Goal: Book appointment/travel/reservation

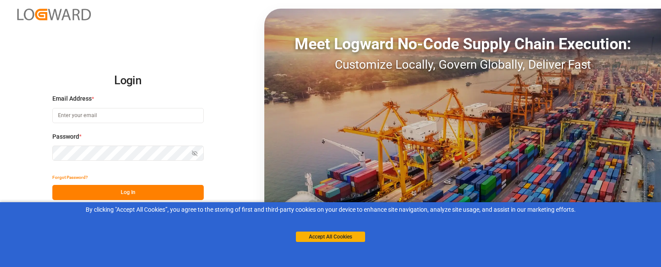
type input "[EMAIL_ADDRESS][DOMAIN_NAME]"
click at [88, 189] on button "Log In" at bounding box center [127, 192] width 151 height 15
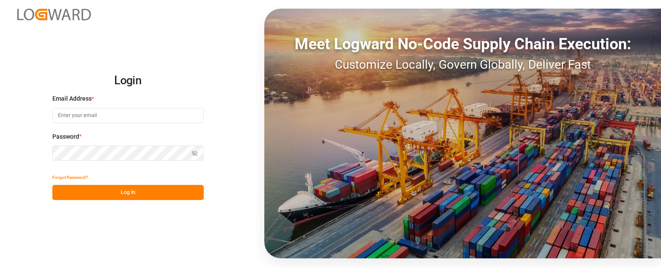
type input "sbondra@dart.net"
click at [186, 195] on button "Log In" at bounding box center [127, 192] width 151 height 15
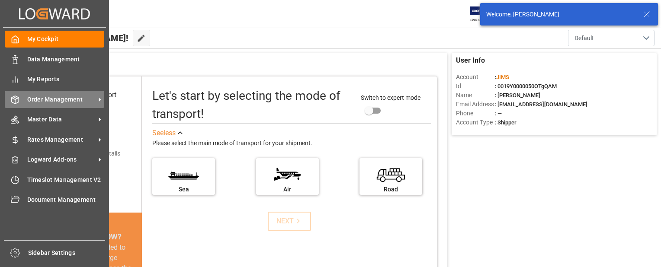
click at [17, 96] on icon at bounding box center [15, 100] width 7 height 8
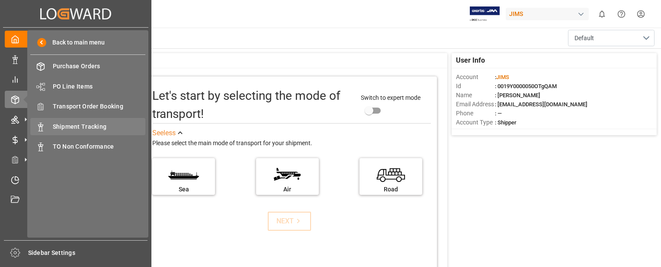
click at [59, 126] on span "Shipment Tracking" at bounding box center [99, 126] width 93 height 9
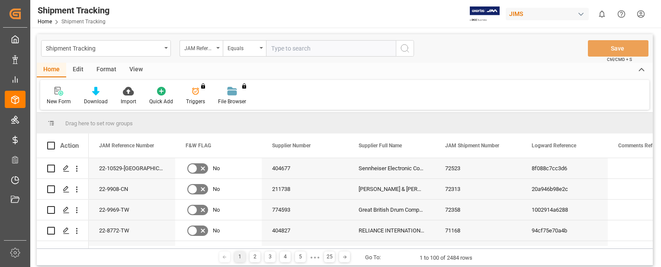
click at [309, 52] on input "text" at bounding box center [331, 48] width 130 height 16
type input "22-9045-CN"
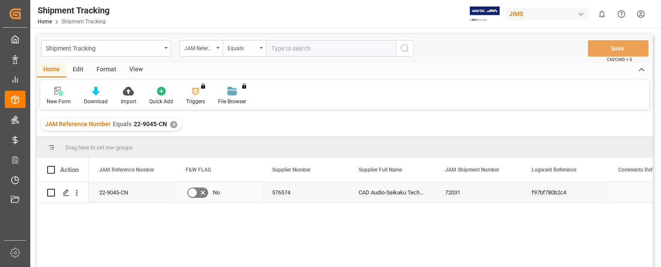
click at [137, 196] on div "22-9045-CN" at bounding box center [132, 193] width 87 height 20
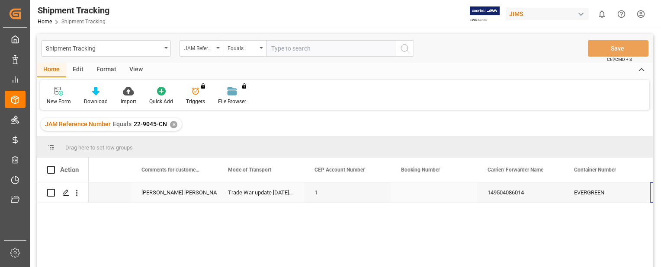
scroll to position [0, 996]
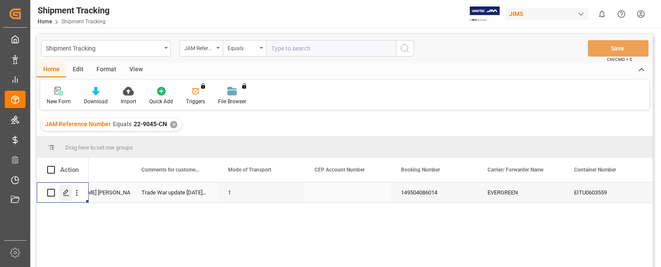
click at [67, 196] on line "Press SPACE to select this row." at bounding box center [66, 196] width 5 height 0
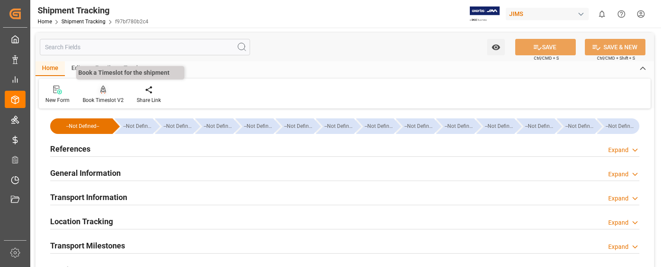
click at [100, 94] on icon at bounding box center [103, 90] width 6 height 9
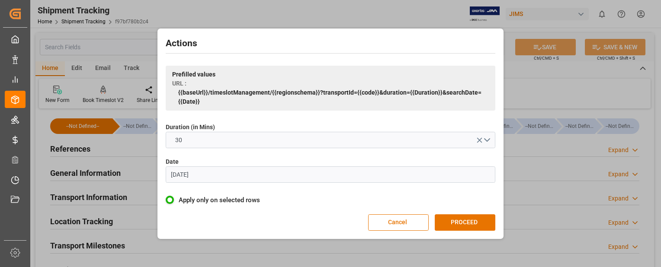
click at [219, 173] on input "[DATE]" at bounding box center [331, 175] width 330 height 16
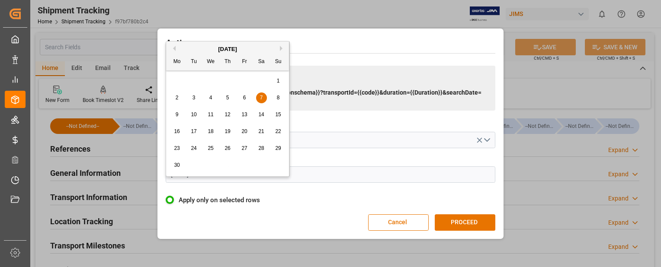
click at [282, 48] on button "Next Month" at bounding box center [282, 48] width 5 height 5
click at [193, 115] on span "12" at bounding box center [194, 115] width 6 height 6
type input "12.08.2025"
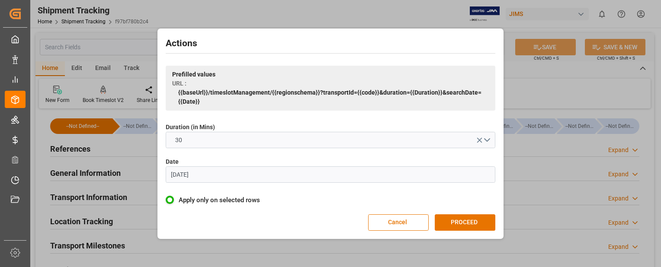
click at [459, 223] on button "PROCEED" at bounding box center [465, 223] width 61 height 16
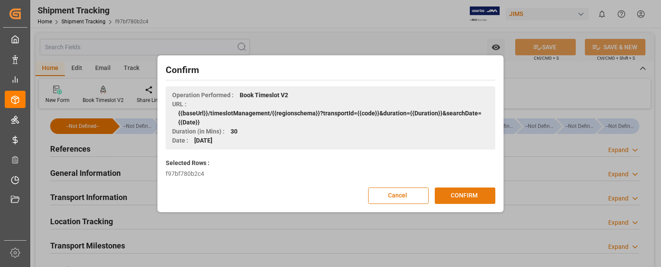
click at [450, 196] on button "CONFIRM" at bounding box center [465, 196] width 61 height 16
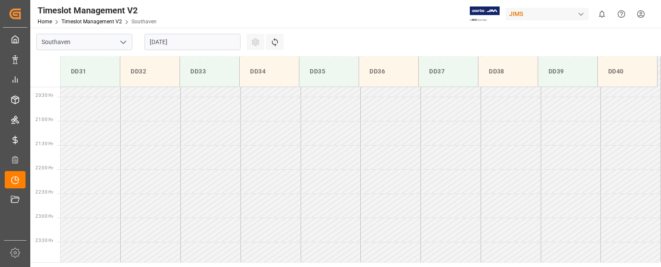
scroll to position [987, 0]
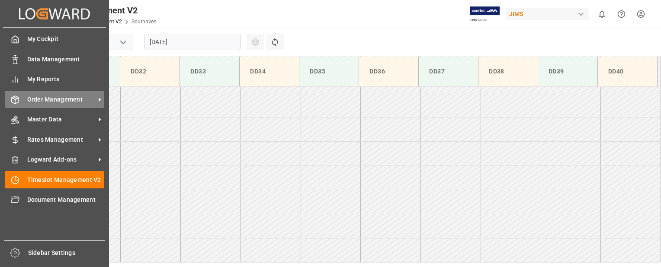
click at [18, 99] on icon at bounding box center [15, 100] width 9 height 9
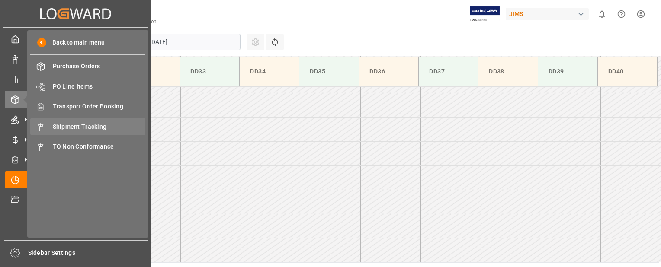
click at [88, 126] on span "Shipment Tracking" at bounding box center [99, 126] width 93 height 9
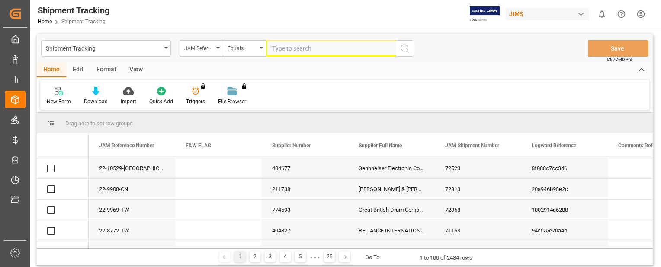
click at [274, 50] on input "text" at bounding box center [331, 48] width 130 height 16
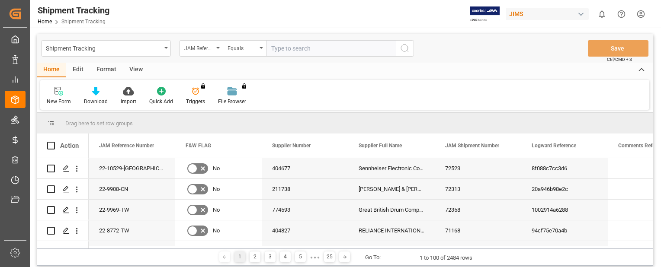
paste input "22-9456-CN"
type input "22-9456-CN"
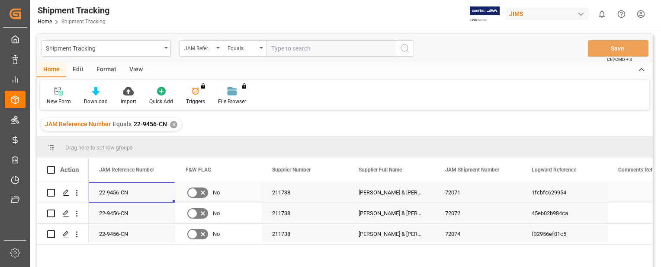
click at [112, 195] on div "22-9456-CN" at bounding box center [132, 193] width 87 height 20
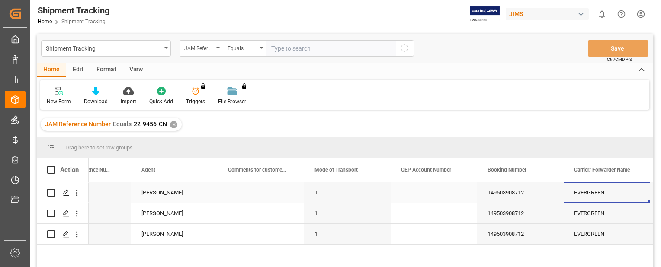
scroll to position [0, 996]
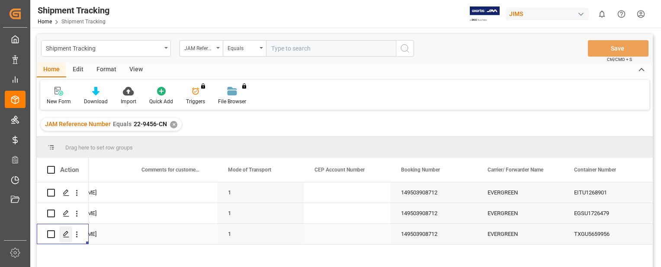
click at [67, 237] on icon "Press SPACE to select this row." at bounding box center [66, 234] width 7 height 7
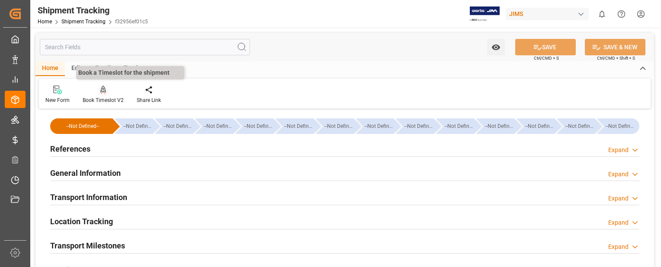
click at [104, 93] on icon at bounding box center [103, 90] width 6 height 9
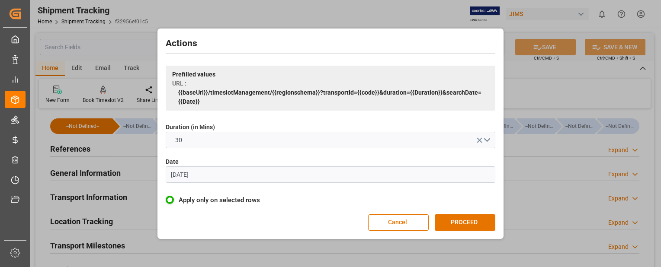
click at [409, 176] on input "[DATE]" at bounding box center [331, 175] width 330 height 16
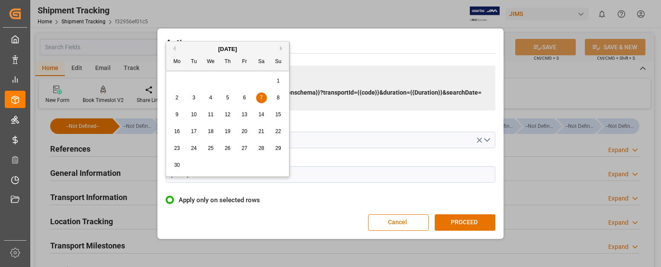
click at [280, 50] on button "Next Month" at bounding box center [282, 48] width 5 height 5
click at [192, 118] on div "12" at bounding box center [194, 115] width 11 height 10
type input "12.08.2025"
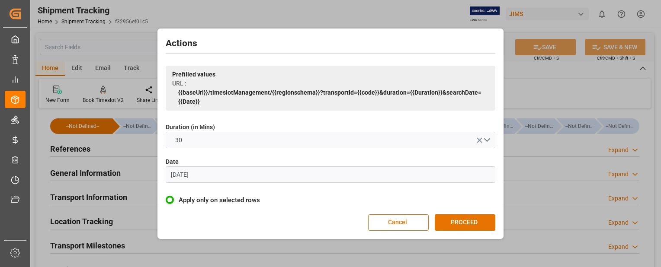
click at [455, 218] on button "PROCEED" at bounding box center [465, 223] width 61 height 16
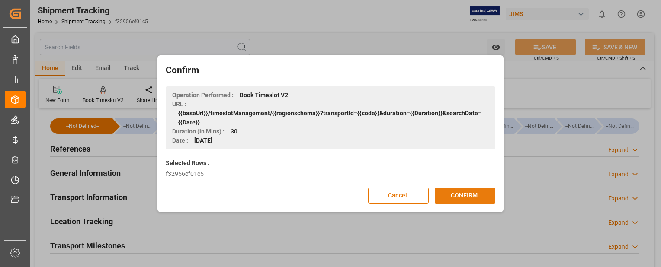
click at [482, 196] on button "CONFIRM" at bounding box center [465, 196] width 61 height 16
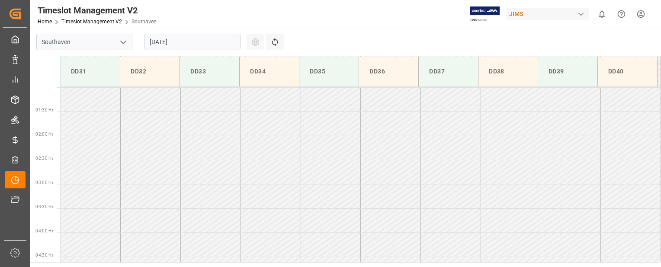
scroll to position [26, 0]
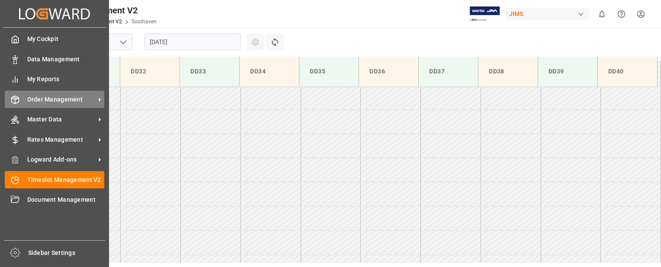
click at [26, 99] on div "Order Management Order Management" at bounding box center [54, 99] width 99 height 17
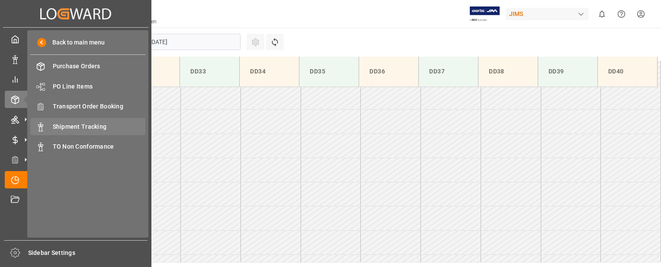
click at [74, 125] on span "Shipment Tracking" at bounding box center [99, 126] width 93 height 9
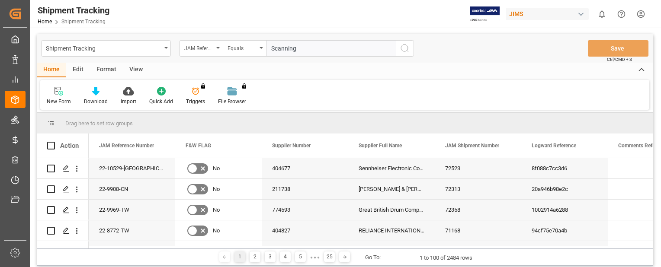
drag, startPoint x: 297, startPoint y: 51, endPoint x: 280, endPoint y: 49, distance: 17.0
click at [280, 49] on input "Scanning" at bounding box center [331, 48] width 130 height 16
paste input "22-9456-CN"
type input "22-9456-CN"
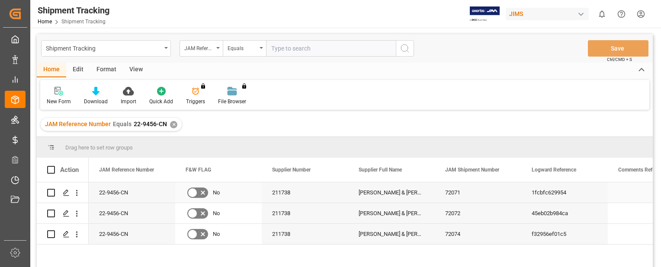
click at [141, 196] on div "22-9456-CN" at bounding box center [132, 193] width 87 height 20
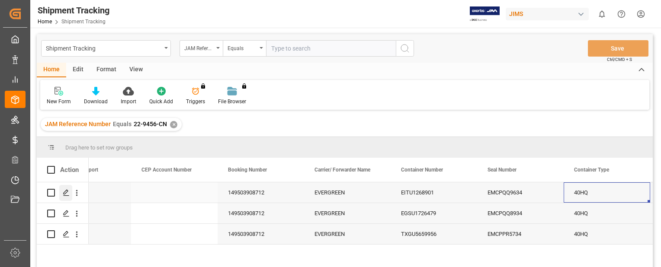
click at [67, 192] on icon "Press SPACE to select this row." at bounding box center [66, 192] width 7 height 7
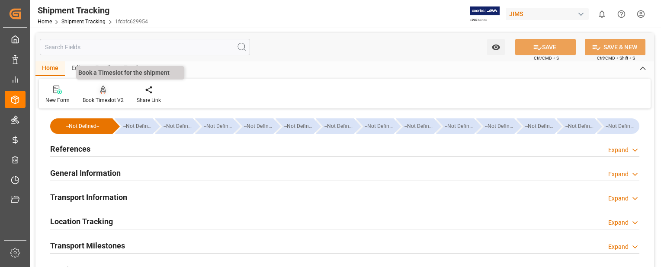
click at [106, 95] on div "Book Timeslot V2" at bounding box center [103, 94] width 54 height 19
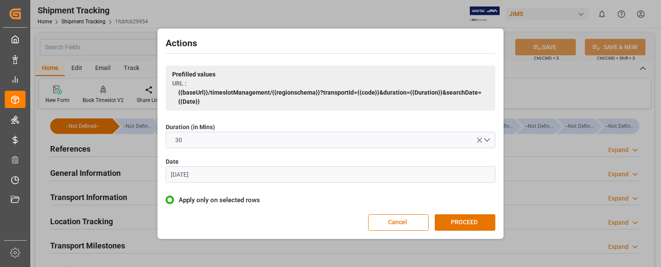
click at [232, 173] on input "[DATE]" at bounding box center [331, 175] width 330 height 16
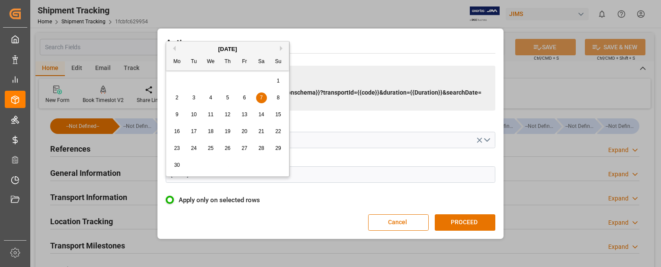
click at [279, 48] on div "[DATE]" at bounding box center [227, 49] width 123 height 9
click at [280, 48] on button "Next Month" at bounding box center [282, 48] width 5 height 5
click at [228, 114] on span "14" at bounding box center [227, 115] width 6 height 6
type input "[DATE]"
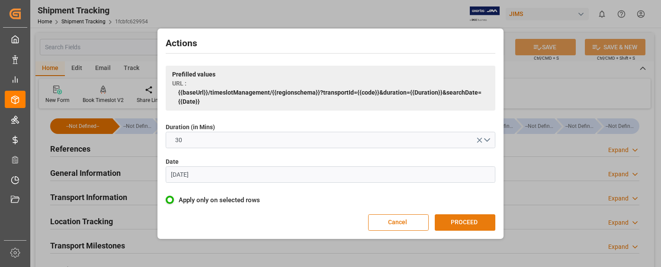
click at [468, 222] on button "PROCEED" at bounding box center [465, 223] width 61 height 16
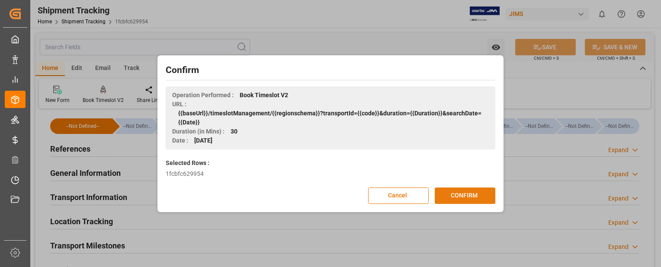
click at [465, 196] on button "CONFIRM" at bounding box center [465, 196] width 61 height 16
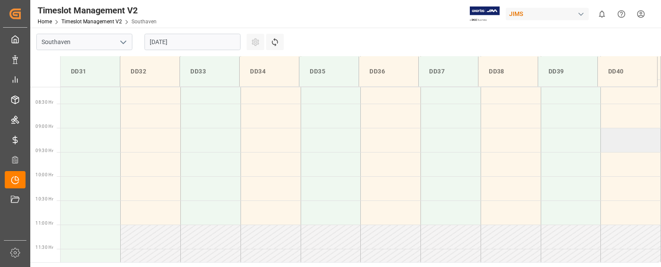
scroll to position [395, 0]
click at [282, 185] on td at bounding box center [271, 188] width 60 height 24
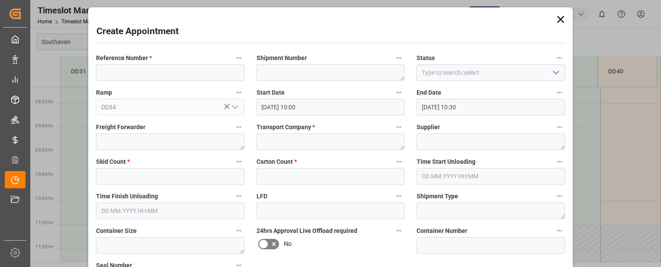
type input "[DATE] 10:00"
type input "[DATE] 10:30"
click at [111, 69] on input at bounding box center [170, 72] width 148 height 16
paste input "22-9456-CN"
type input "22-9456-CN"
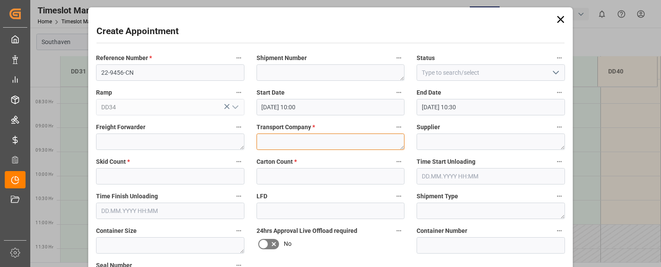
click at [289, 138] on textarea at bounding box center [331, 142] width 148 height 16
type textarea "Mainstream"
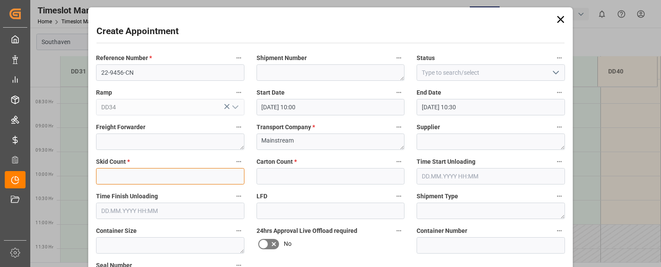
click at [163, 173] on input "text" at bounding box center [170, 176] width 148 height 16
type input "0"
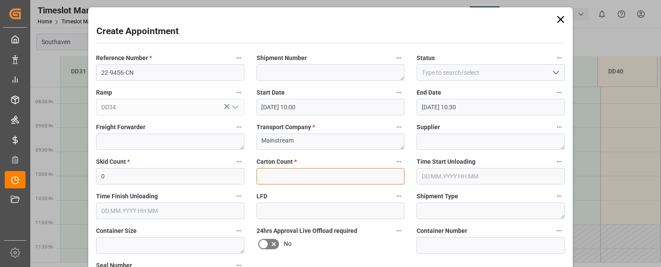
click at [293, 177] on input "text" at bounding box center [331, 176] width 148 height 16
type input "0"
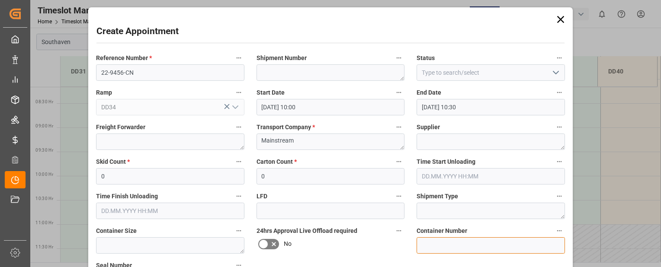
click at [503, 244] on input at bounding box center [491, 245] width 148 height 16
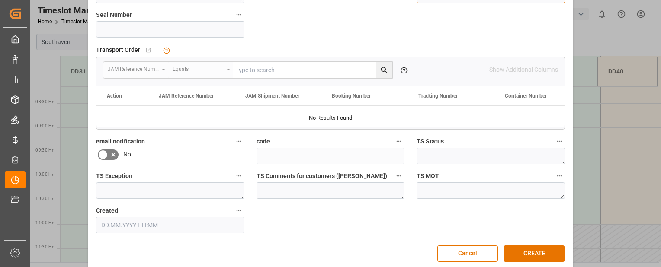
scroll to position [261, 0]
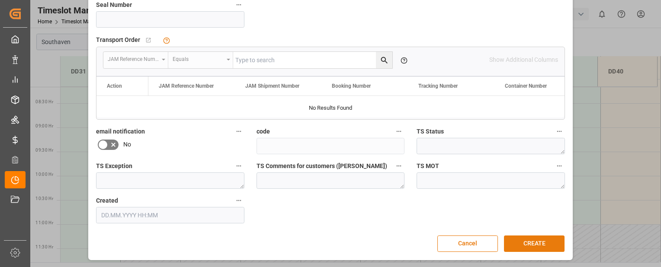
type input "eitu1268901"
click at [517, 245] on button "CREATE" at bounding box center [534, 244] width 61 height 16
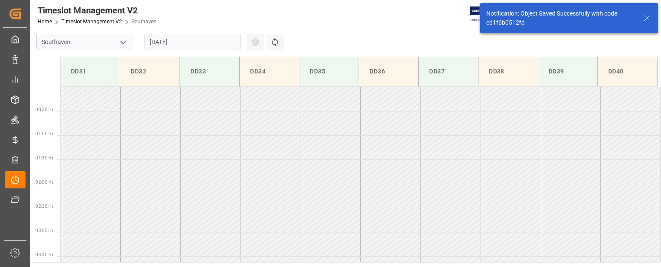
scroll to position [430, 0]
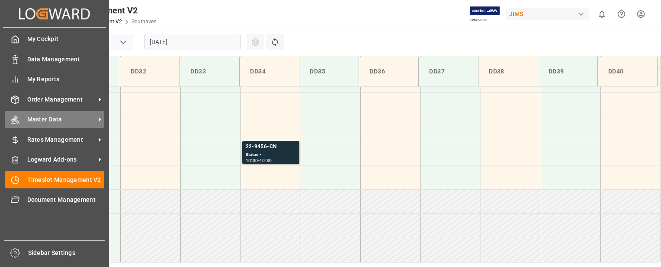
click at [10, 122] on div at bounding box center [12, 119] width 15 height 9
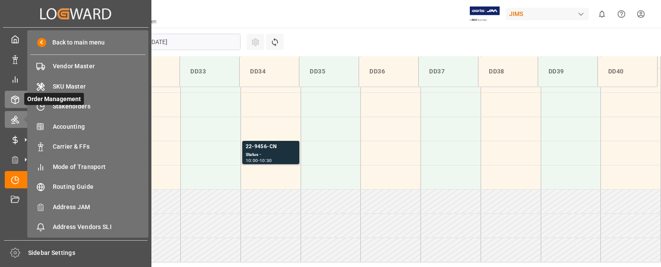
click at [16, 101] on icon at bounding box center [15, 100] width 9 height 9
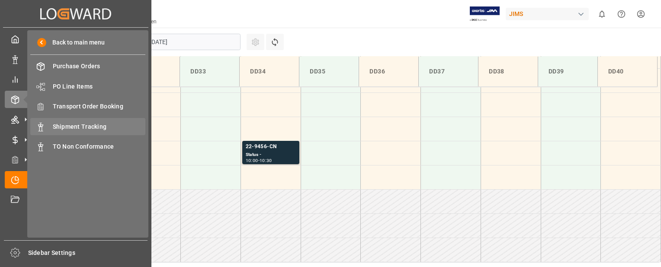
click at [89, 129] on span "Shipment Tracking" at bounding box center [99, 126] width 93 height 9
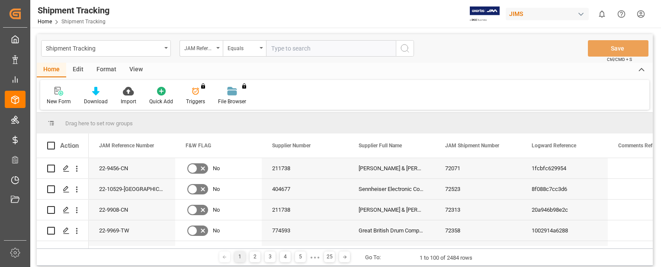
paste input "22-9456-CN"
type input "22-9456-CN"
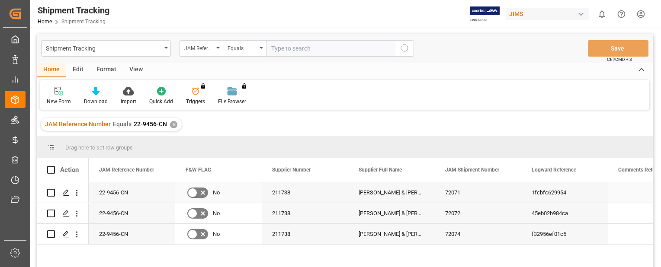
click at [141, 195] on div "22-9456-CN" at bounding box center [132, 193] width 87 height 20
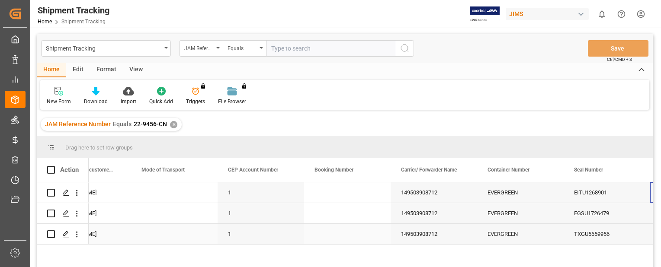
scroll to position [0, 1082]
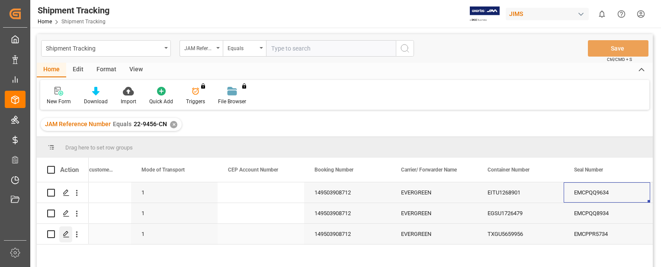
click at [66, 232] on polygon "Press SPACE to select this row." at bounding box center [66, 234] width 4 height 4
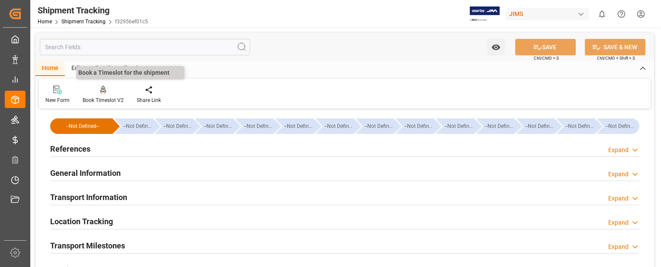
click at [108, 96] on div "Book Timeslot V2" at bounding box center [103, 94] width 54 height 19
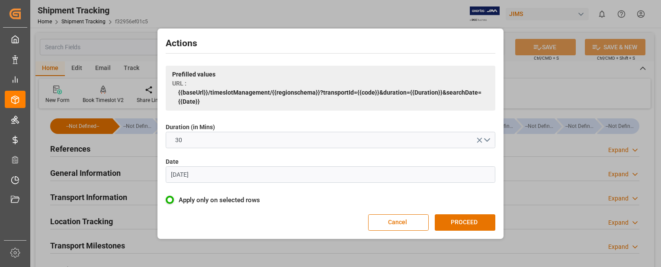
click at [213, 170] on input "07.06.2023" at bounding box center [331, 175] width 330 height 16
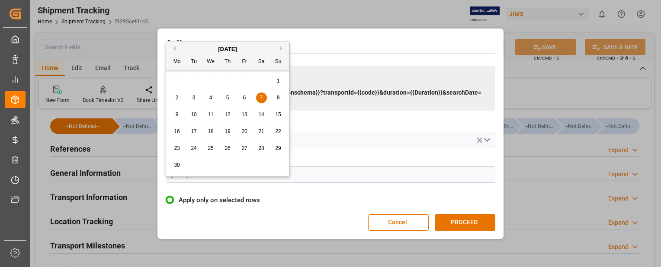
click at [281, 48] on button "Next Month" at bounding box center [282, 48] width 5 height 5
click at [175, 48] on button "Previous Month" at bounding box center [172, 48] width 5 height 5
click at [228, 114] on span "14" at bounding box center [227, 115] width 6 height 6
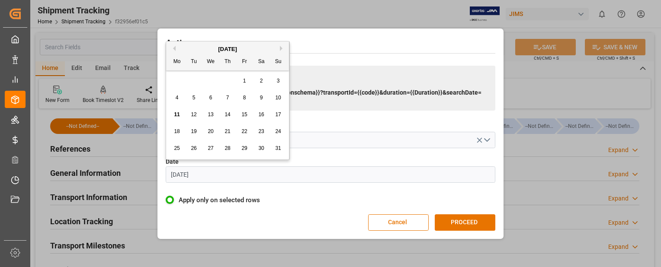
type input "[DATE]"
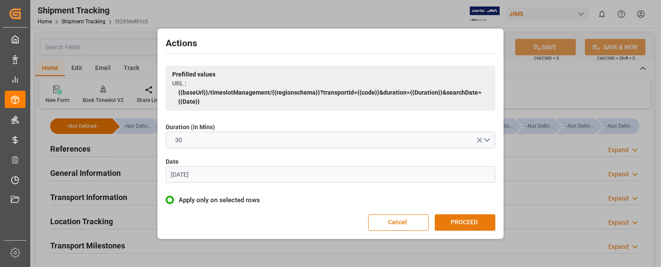
click at [468, 221] on button "PROCEED" at bounding box center [465, 223] width 61 height 16
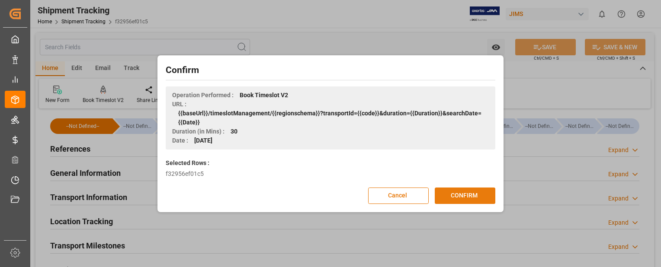
click at [459, 189] on button "CONFIRM" at bounding box center [465, 196] width 61 height 16
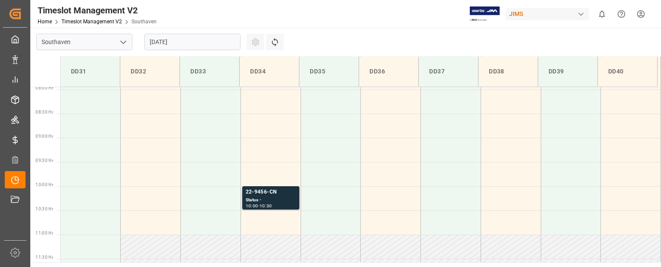
scroll to position [371, 0]
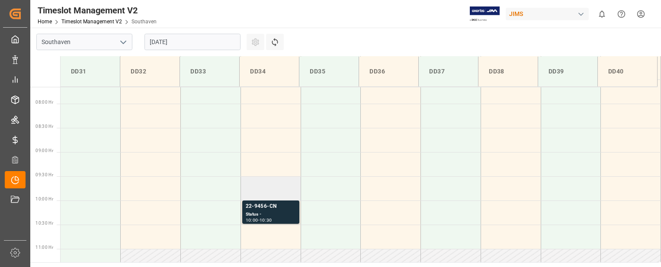
click at [272, 187] on td at bounding box center [271, 188] width 60 height 24
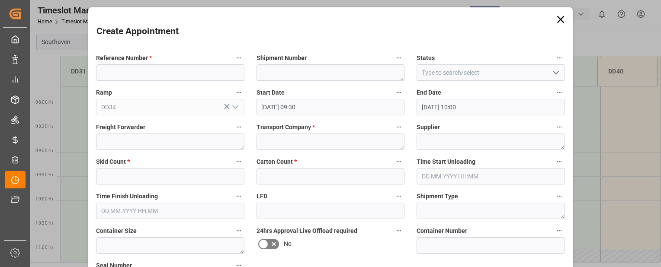
type input "[DATE] 09:30"
type input "[DATE] 10:00"
click at [145, 75] on input at bounding box center [170, 72] width 148 height 16
paste input "22-9456-CN"
type input "22-9456-CN"
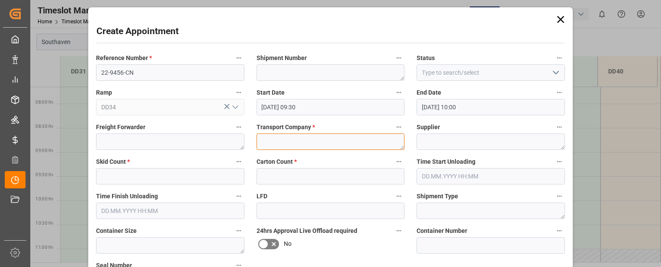
click at [277, 140] on textarea at bounding box center [331, 142] width 148 height 16
type textarea "mainstream"
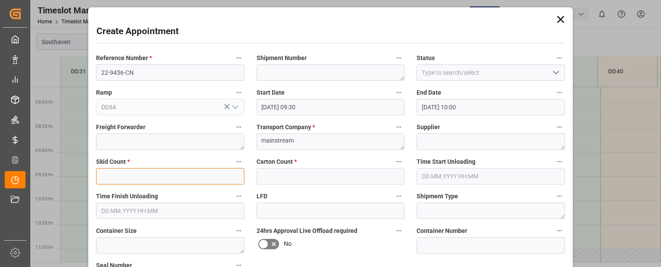
click at [207, 173] on input "text" at bounding box center [170, 176] width 148 height 16
type input "0"
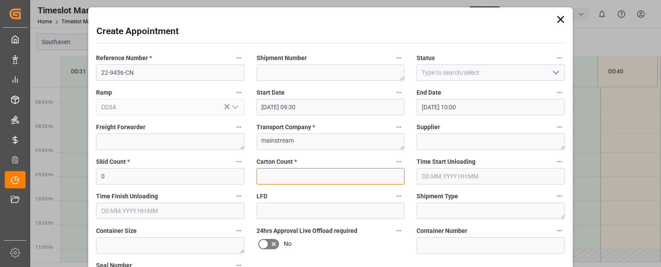
click at [284, 182] on input "text" at bounding box center [331, 176] width 148 height 16
type input "0"
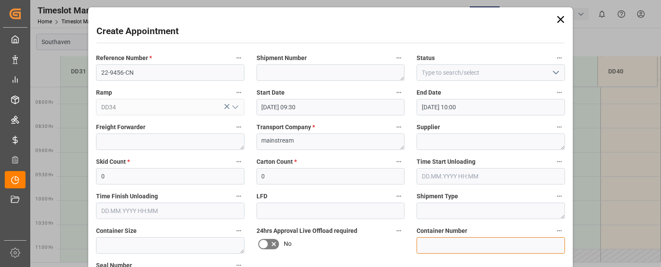
click at [487, 244] on input at bounding box center [491, 245] width 148 height 16
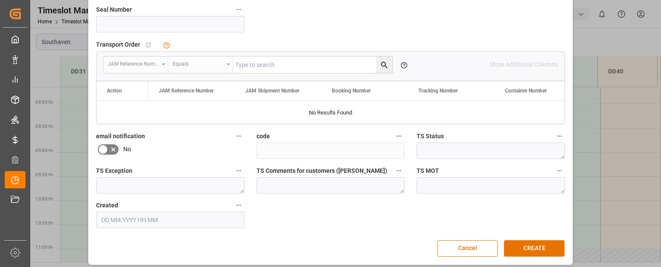
scroll to position [261, 0]
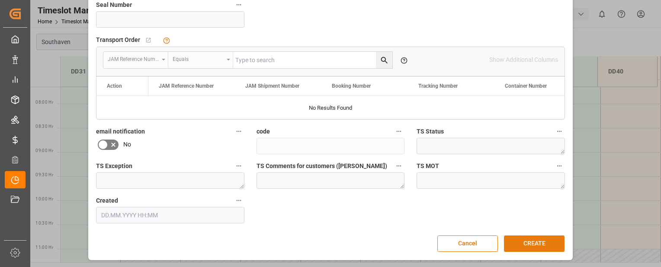
type input "txgu5659956"
click at [549, 241] on button "CREATE" at bounding box center [534, 244] width 61 height 16
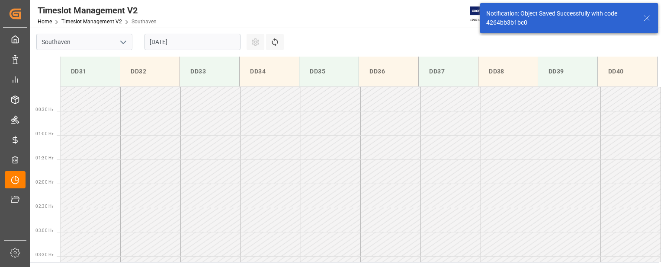
scroll to position [382, 0]
